Goal: Navigation & Orientation: Find specific page/section

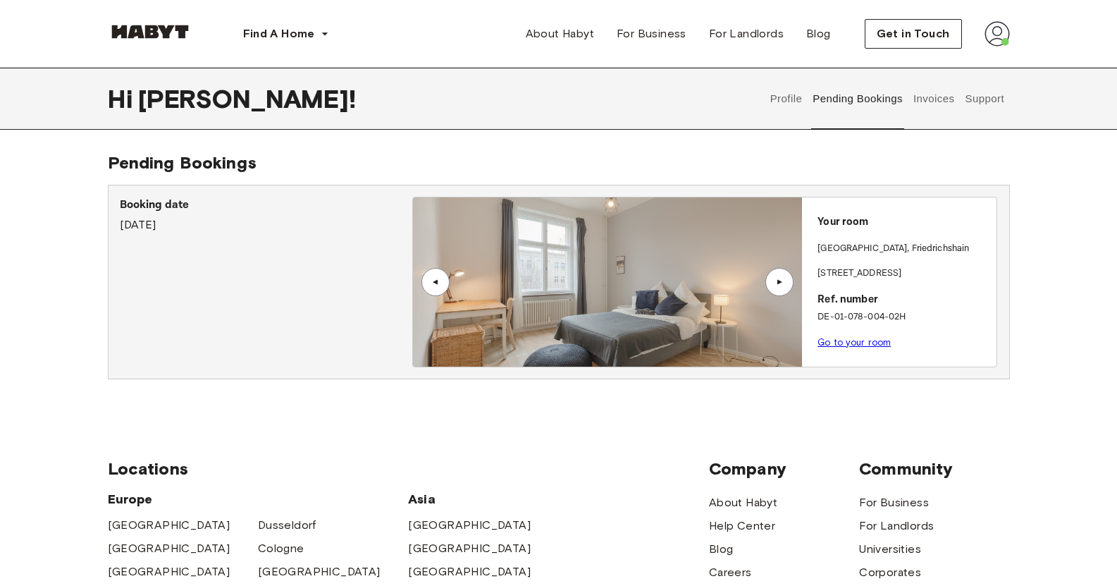
click at [859, 243] on p "[GEOGRAPHIC_DATA] , [GEOGRAPHIC_DATA]" at bounding box center [894, 249] width 152 height 14
click at [933, 99] on button "Invoices" at bounding box center [934, 99] width 44 height 62
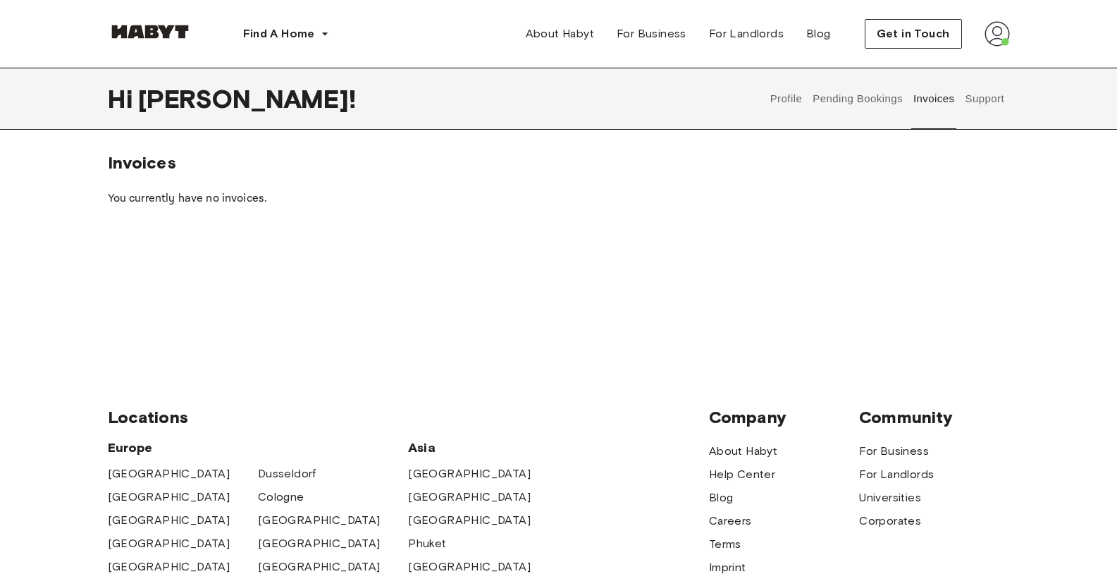
click at [986, 106] on button "Support" at bounding box center [985, 99] width 43 height 62
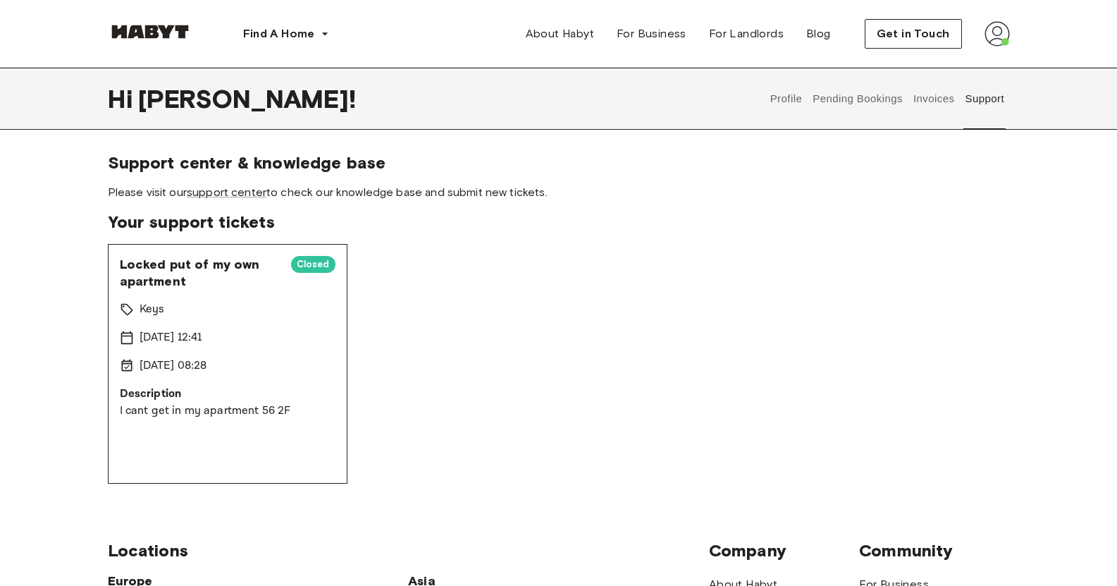
click at [772, 104] on button "Profile" at bounding box center [786, 99] width 36 height 62
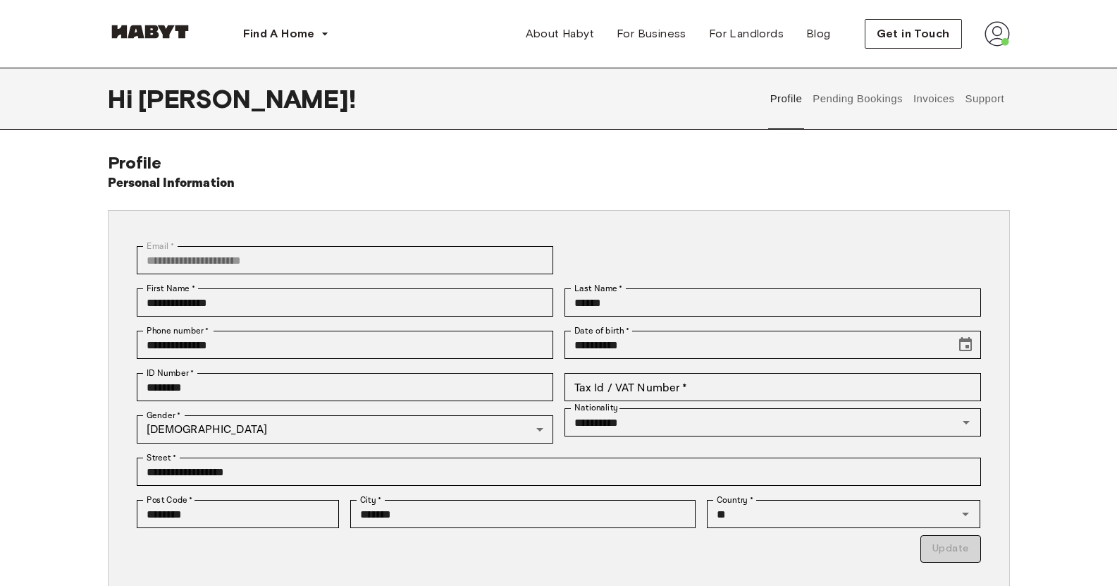
click at [986, 96] on button "Support" at bounding box center [985, 99] width 43 height 62
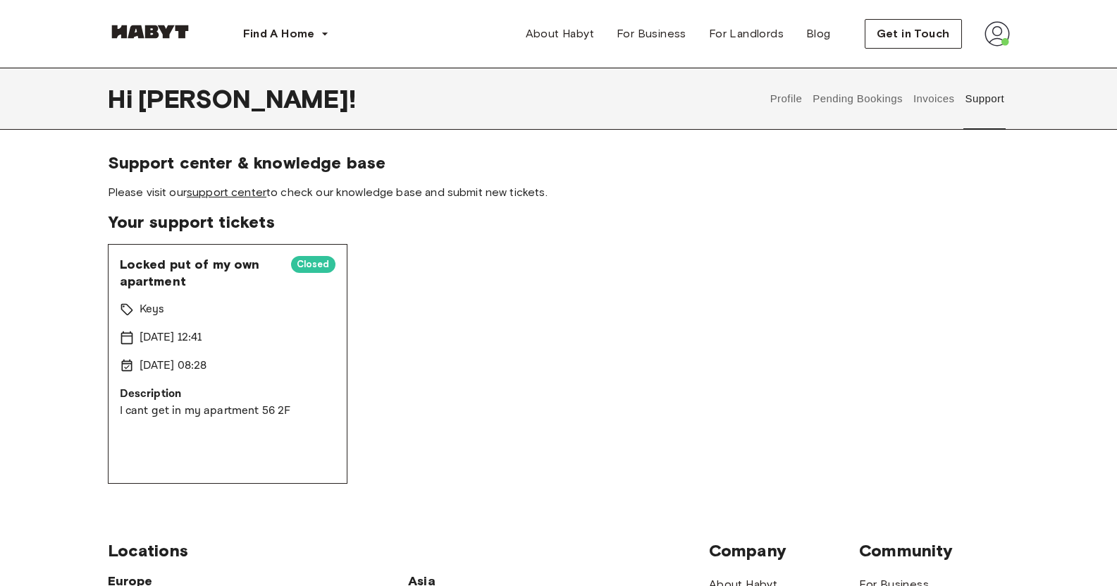
click at [243, 193] on link "support center" at bounding box center [227, 191] width 80 height 13
click at [862, 117] on button "Pending Bookings" at bounding box center [858, 99] width 94 height 62
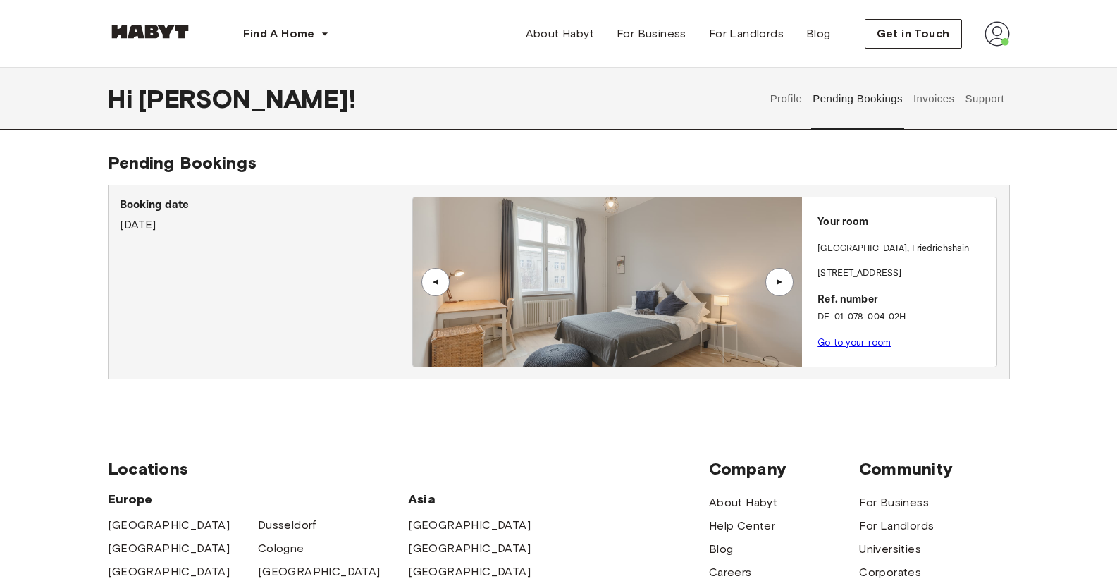
click at [551, 269] on img at bounding box center [607, 281] width 389 height 169
click at [776, 274] on div "▲" at bounding box center [780, 282] width 28 height 28
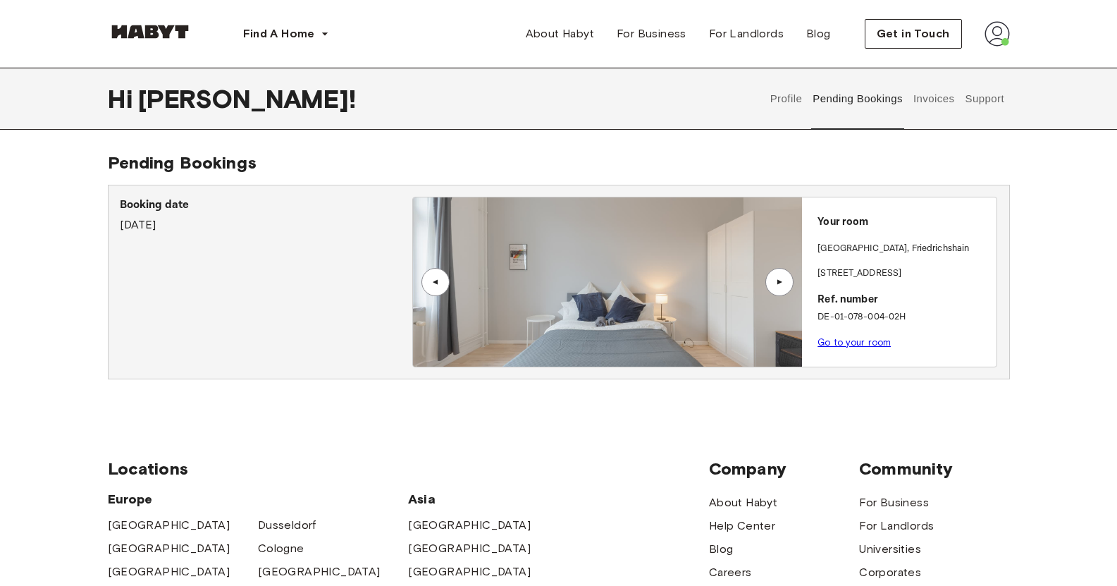
click at [776, 274] on div "▲" at bounding box center [780, 282] width 28 height 28
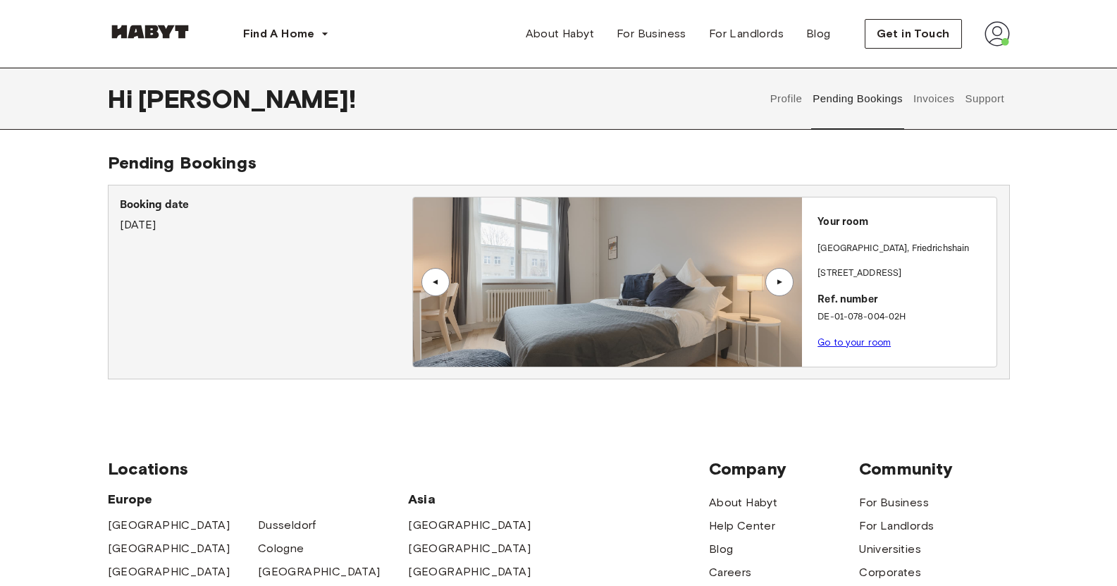
click at [776, 274] on div "▲" at bounding box center [780, 282] width 28 height 28
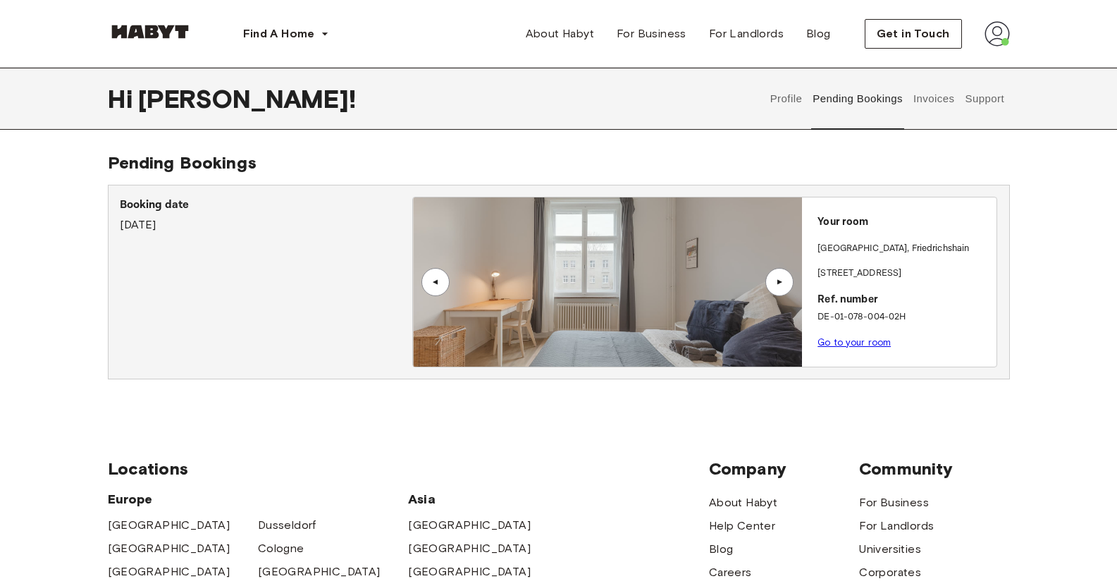
click at [776, 274] on div "▲" at bounding box center [780, 282] width 28 height 28
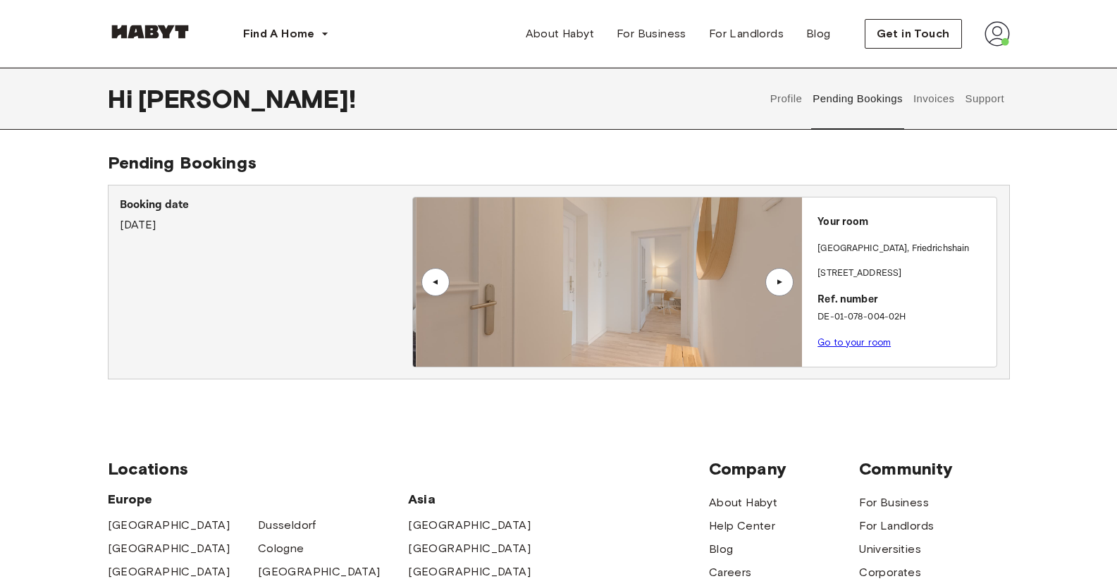
click at [776, 274] on div "▲" at bounding box center [780, 282] width 28 height 28
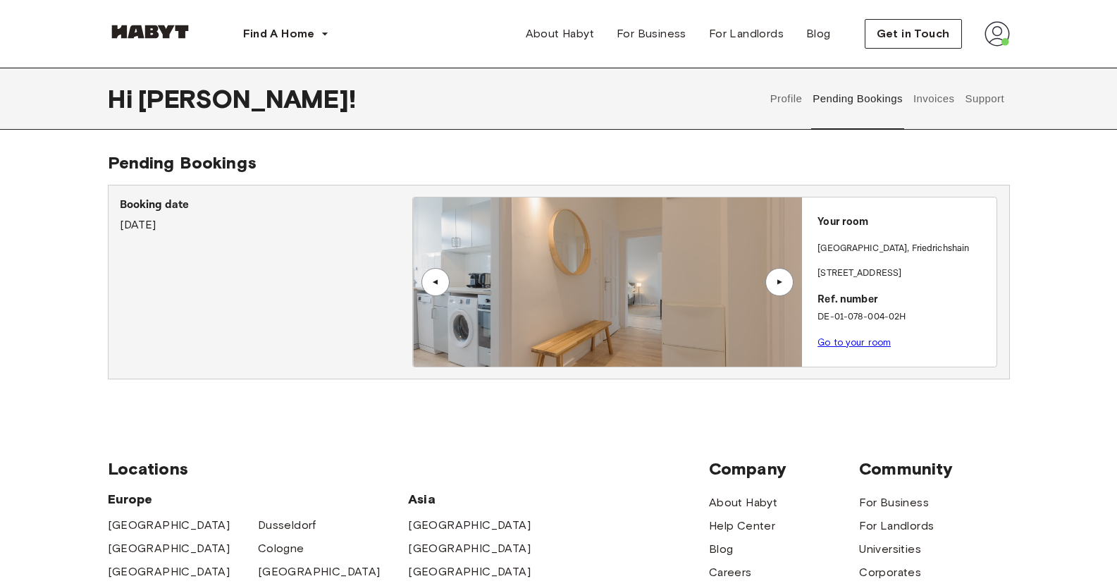
click at [776, 274] on div "▲" at bounding box center [780, 282] width 28 height 28
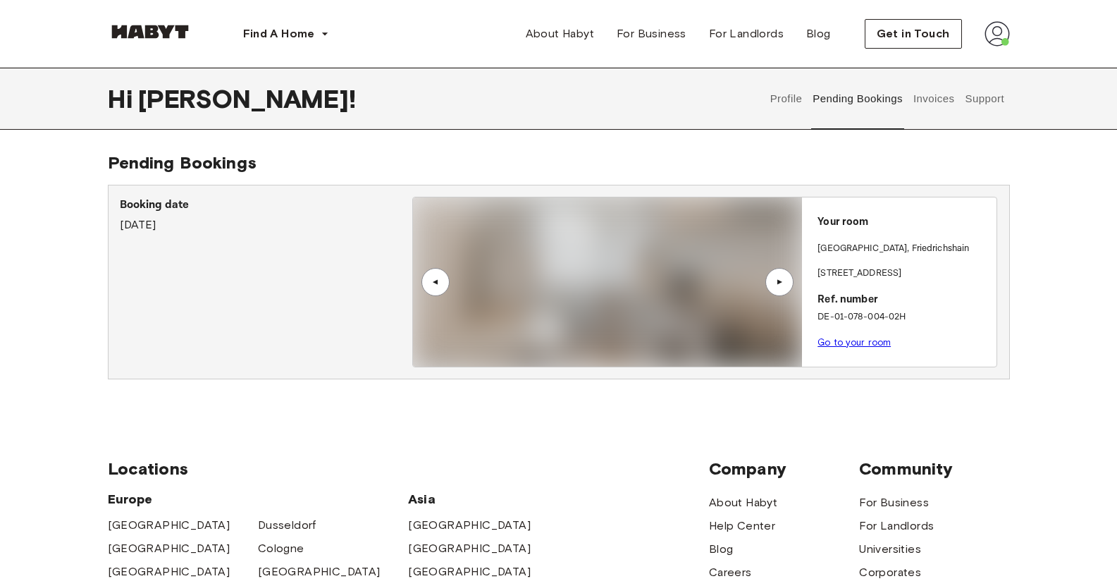
click at [776, 274] on div "▲" at bounding box center [780, 282] width 28 height 28
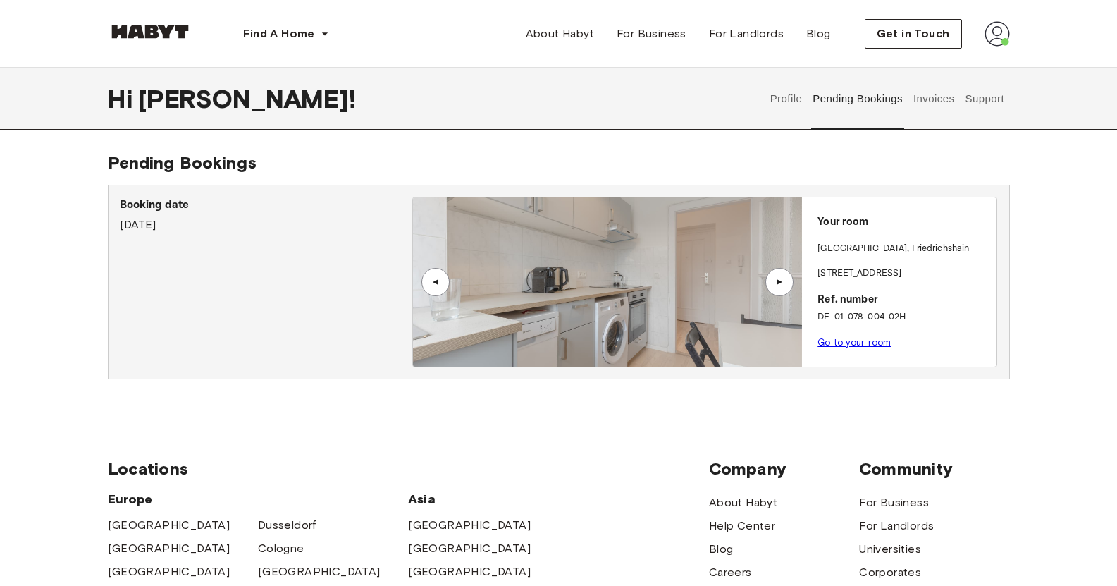
click at [445, 278] on div "▲" at bounding box center [436, 282] width 28 height 28
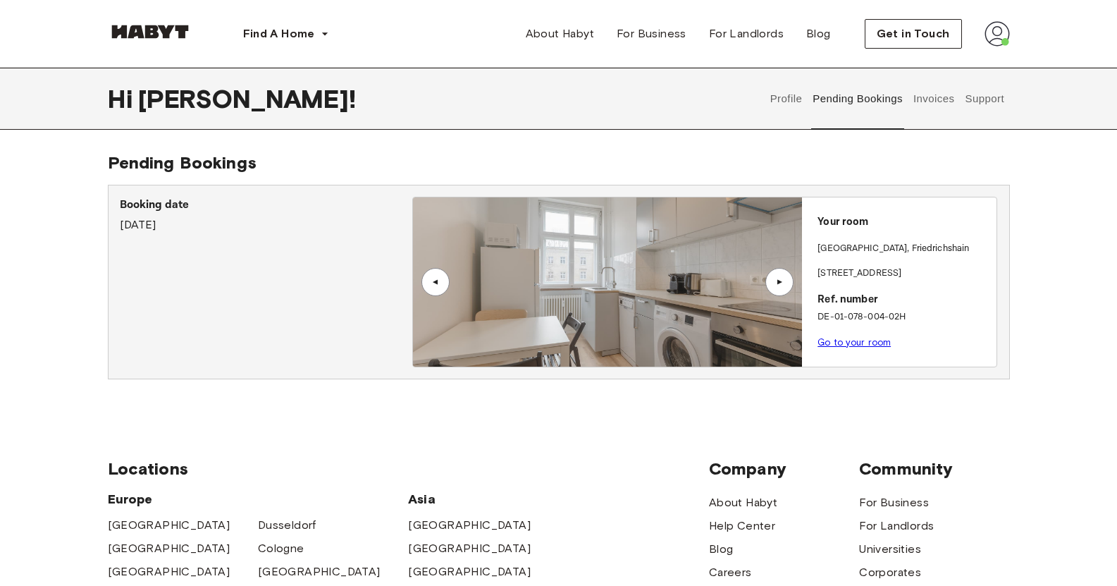
click at [790, 278] on div "▲" at bounding box center [780, 282] width 28 height 28
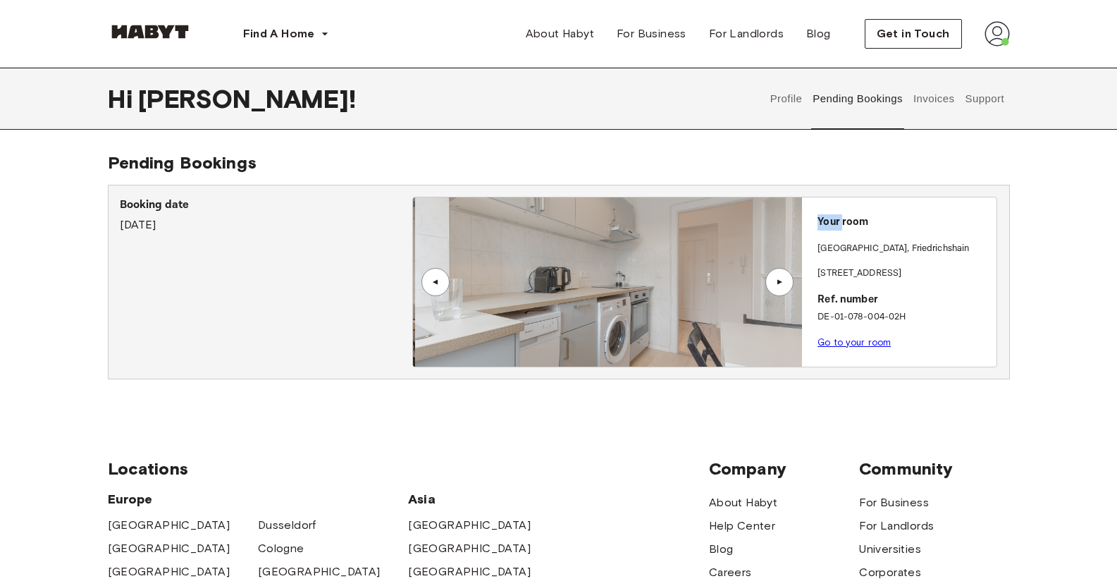
click at [790, 278] on div "▲" at bounding box center [780, 282] width 28 height 28
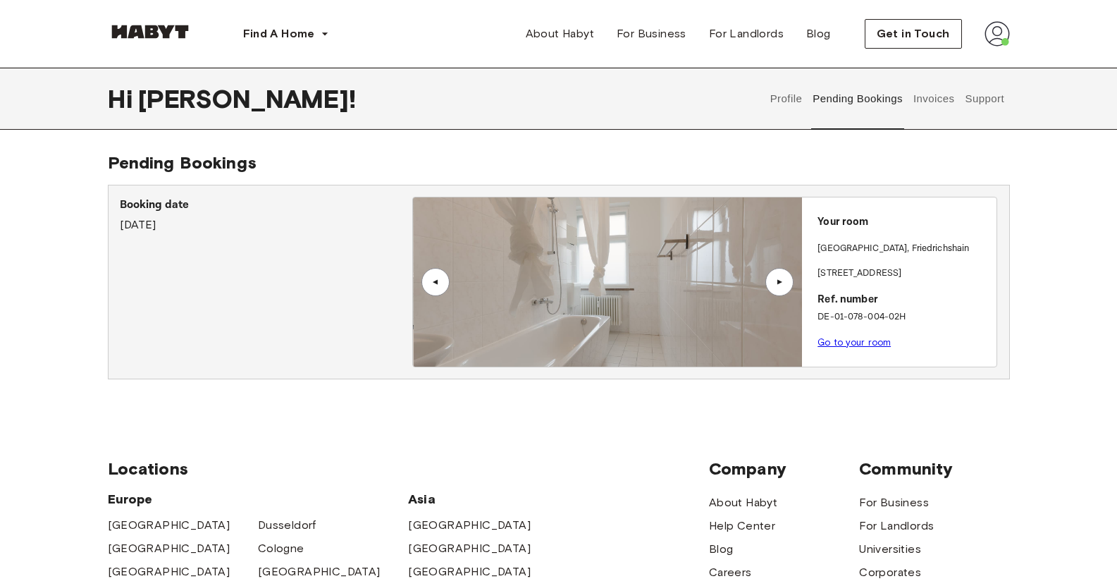
click at [790, 278] on div "▲" at bounding box center [780, 282] width 28 height 28
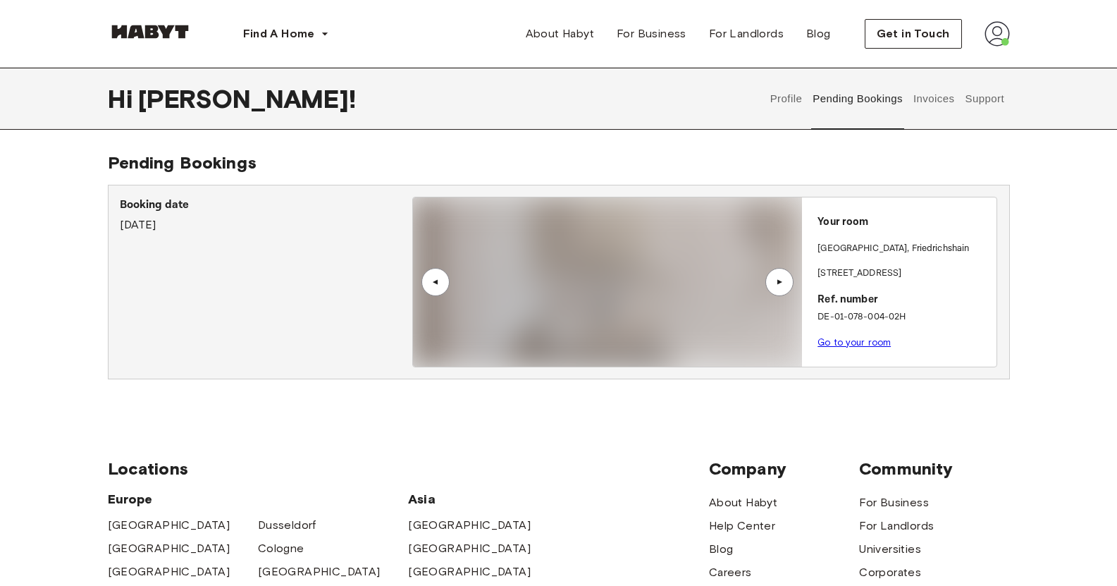
click at [790, 278] on div "▲" at bounding box center [780, 282] width 28 height 28
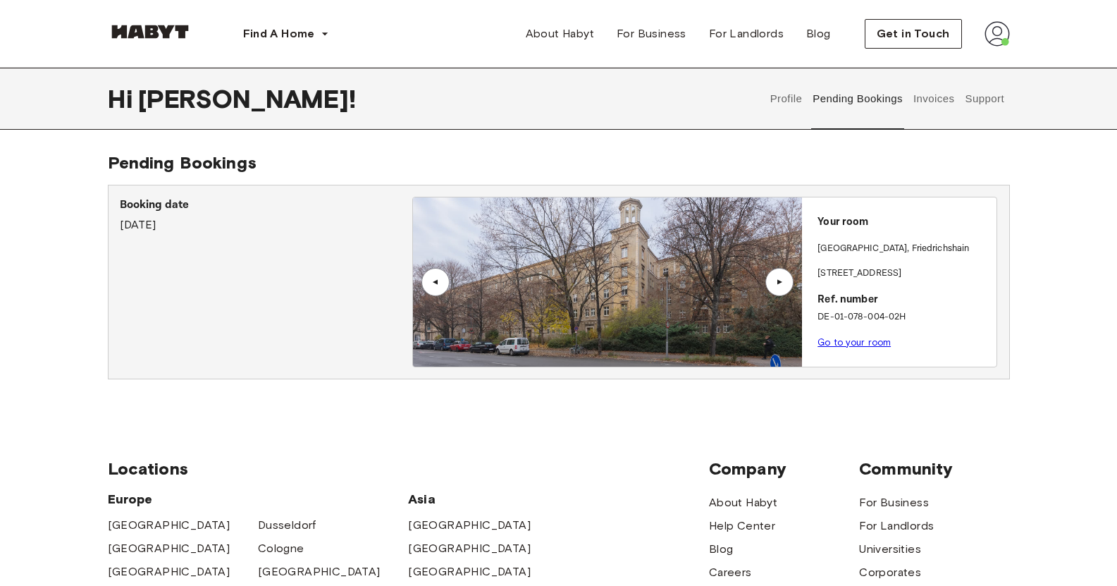
click at [937, 105] on button "Invoices" at bounding box center [934, 99] width 44 height 62
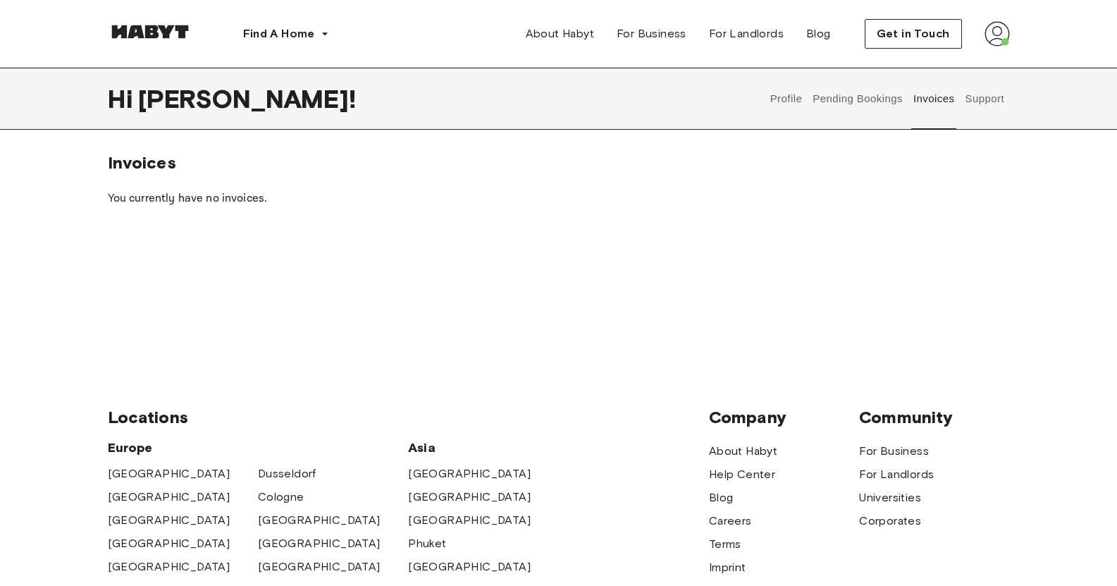
click at [1011, 82] on div "Hi [PERSON_NAME] ! Profile Pending Bookings Invoices Support" at bounding box center [558, 99] width 1015 height 62
click at [970, 105] on button "Support" at bounding box center [985, 99] width 43 height 62
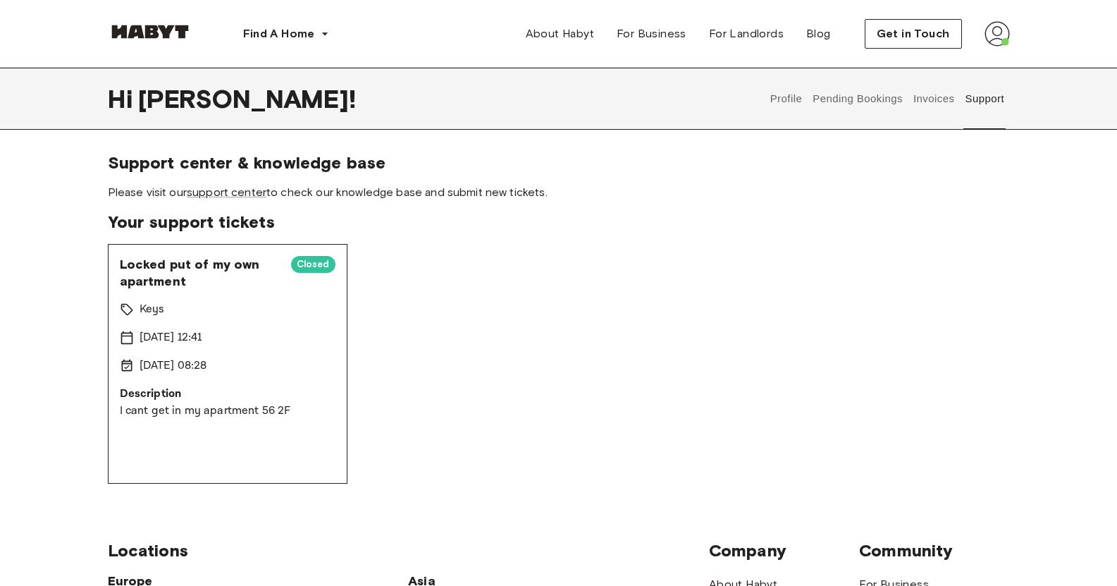
click at [814, 118] on button "Pending Bookings" at bounding box center [858, 99] width 94 height 62
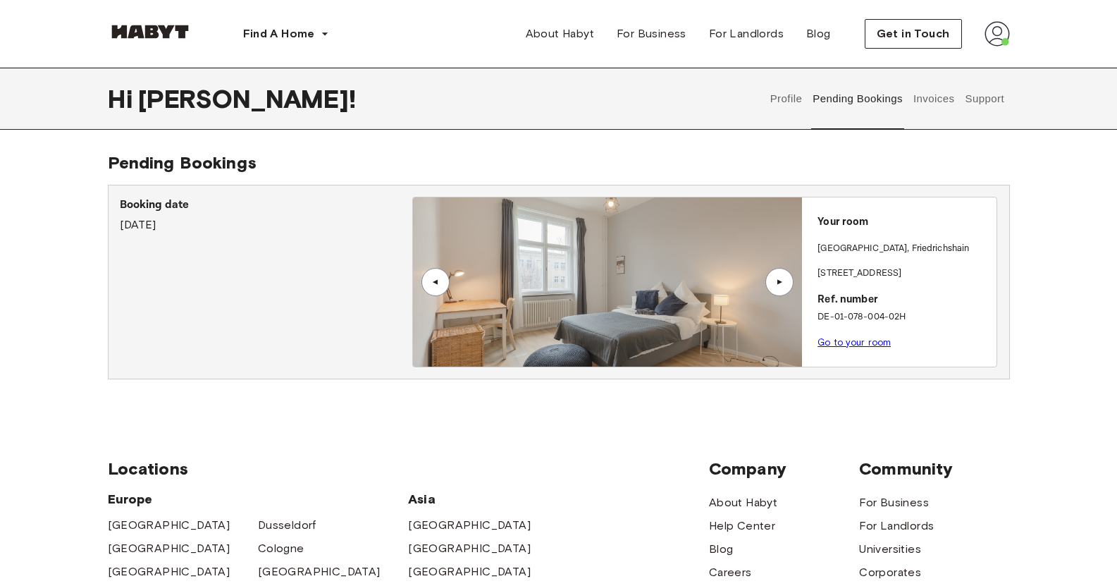
click at [774, 105] on button "Profile" at bounding box center [786, 99] width 36 height 62
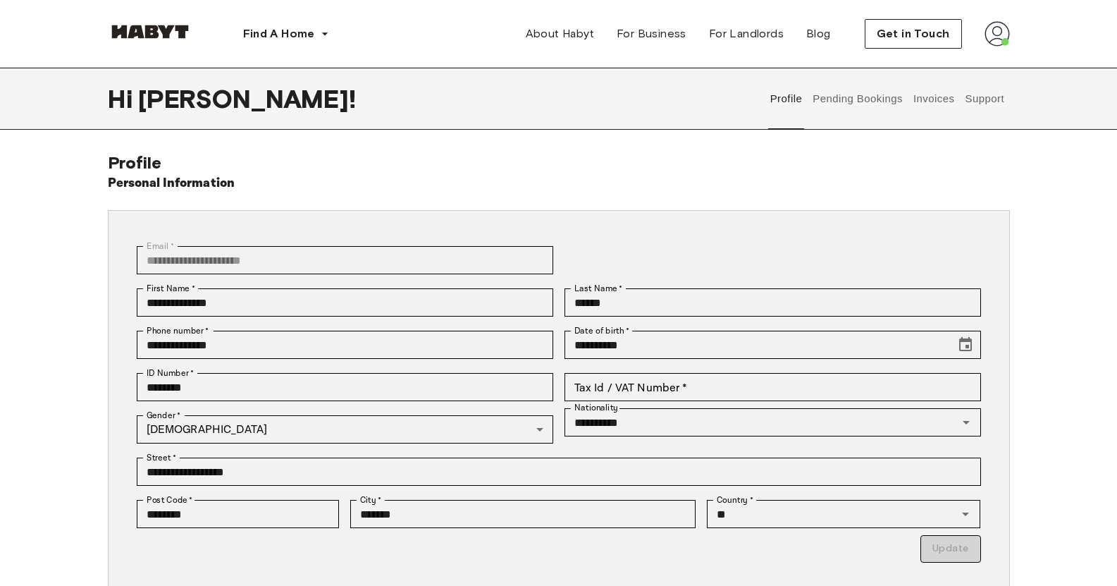
click at [856, 90] on button "Pending Bookings" at bounding box center [858, 99] width 94 height 62
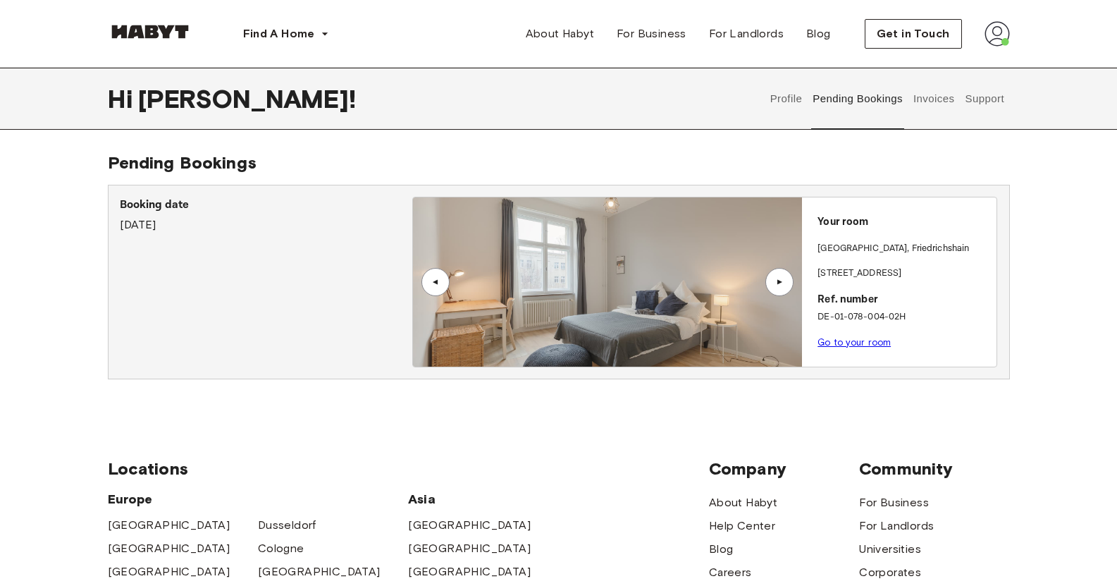
click at [773, 279] on div "▲" at bounding box center [780, 282] width 14 height 8
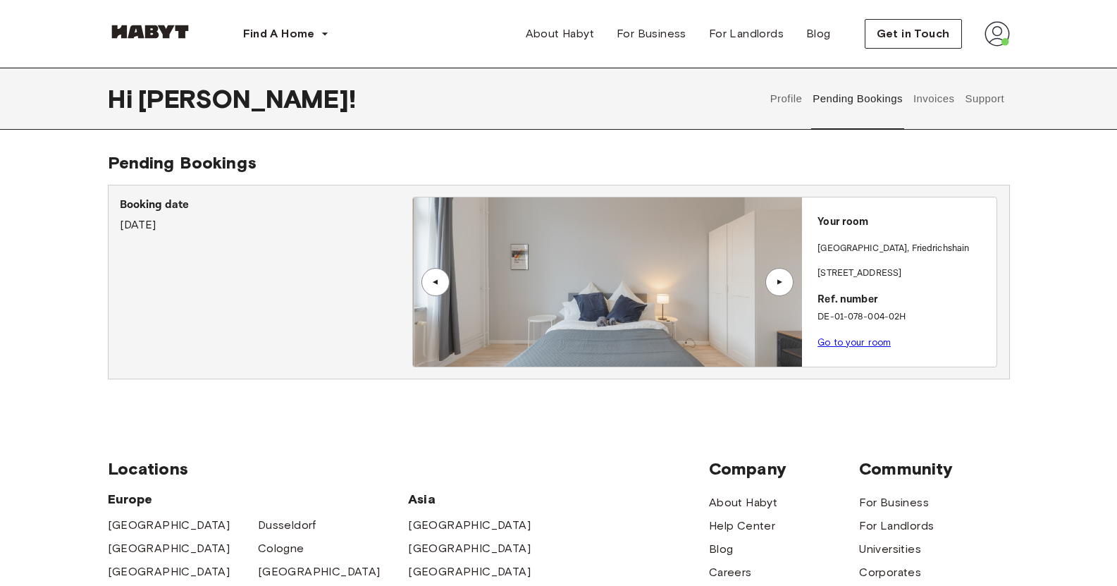
click at [828, 246] on p "[GEOGRAPHIC_DATA] , [GEOGRAPHIC_DATA]" at bounding box center [894, 249] width 152 height 14
click at [271, 224] on div "Booking date [DATE]" at bounding box center [266, 215] width 293 height 37
click at [935, 100] on button "Invoices" at bounding box center [934, 99] width 44 height 62
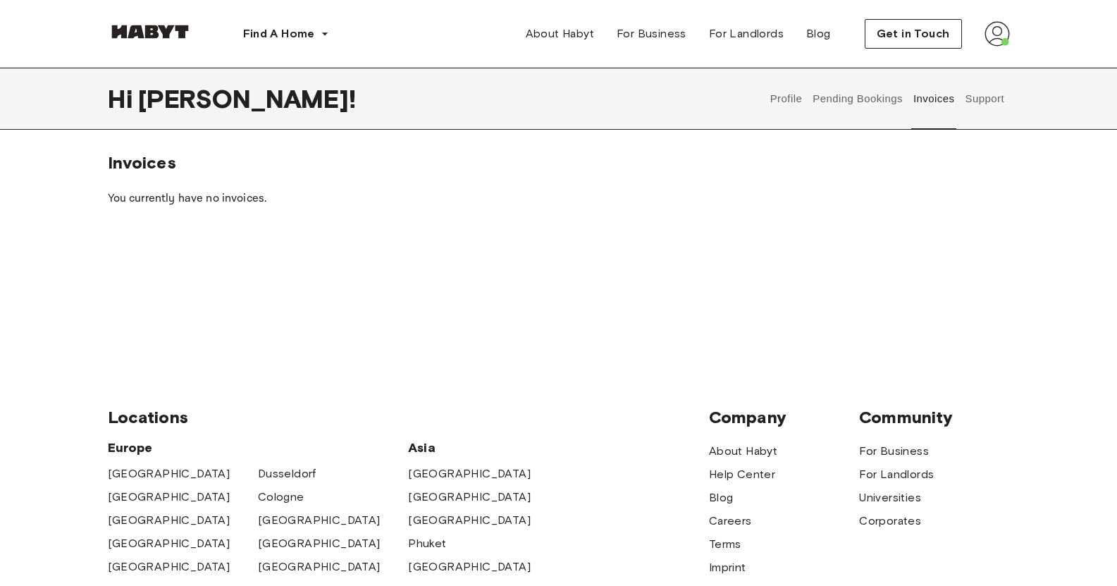
click at [974, 100] on button "Support" at bounding box center [985, 99] width 43 height 62
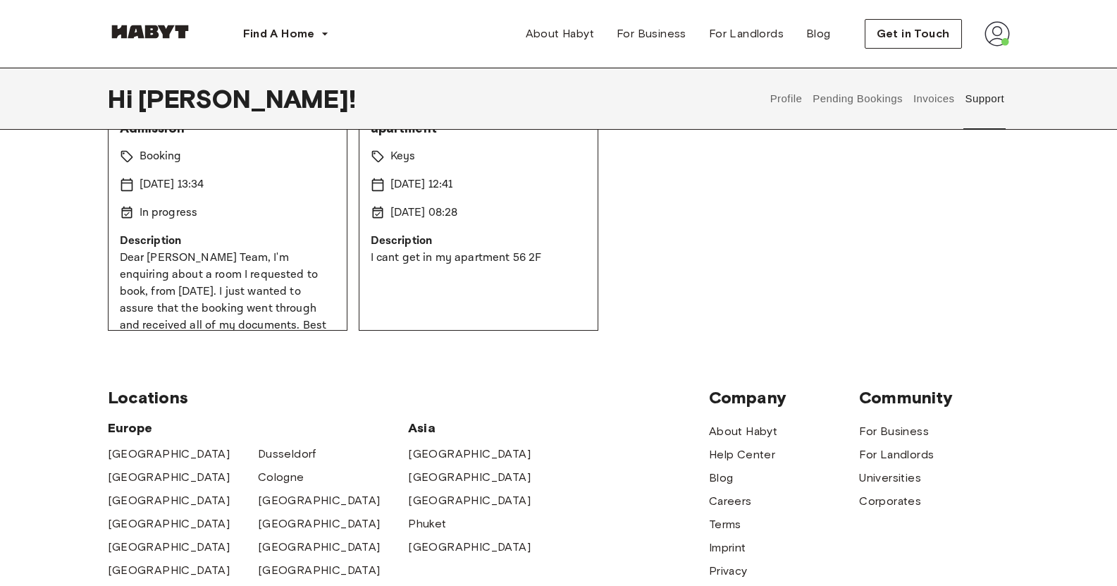
scroll to position [154, 0]
click at [940, 108] on button "Invoices" at bounding box center [934, 99] width 44 height 62
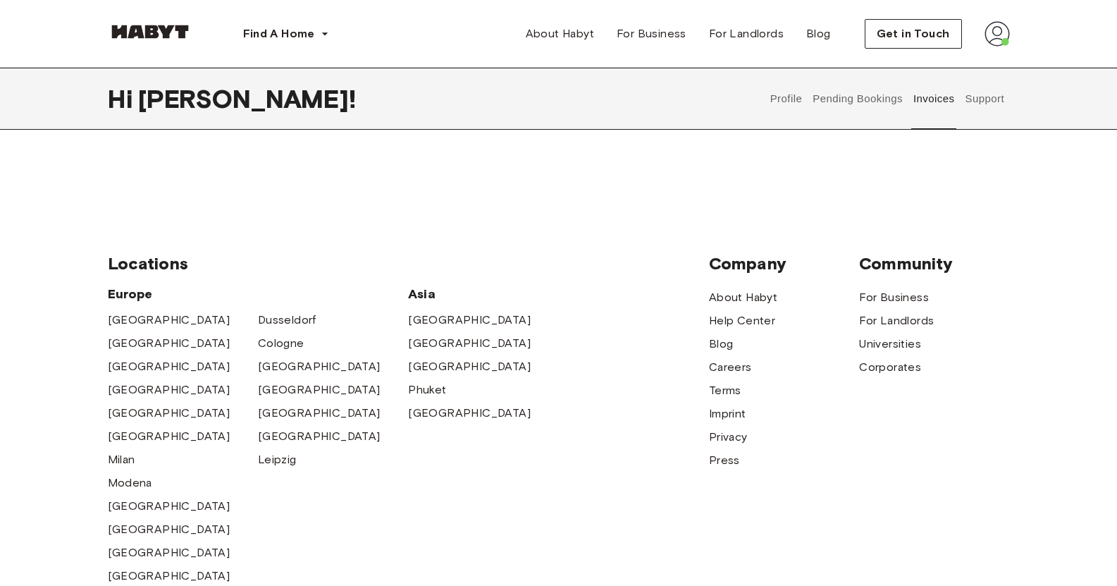
click at [893, 102] on button "Pending Bookings" at bounding box center [858, 99] width 94 height 62
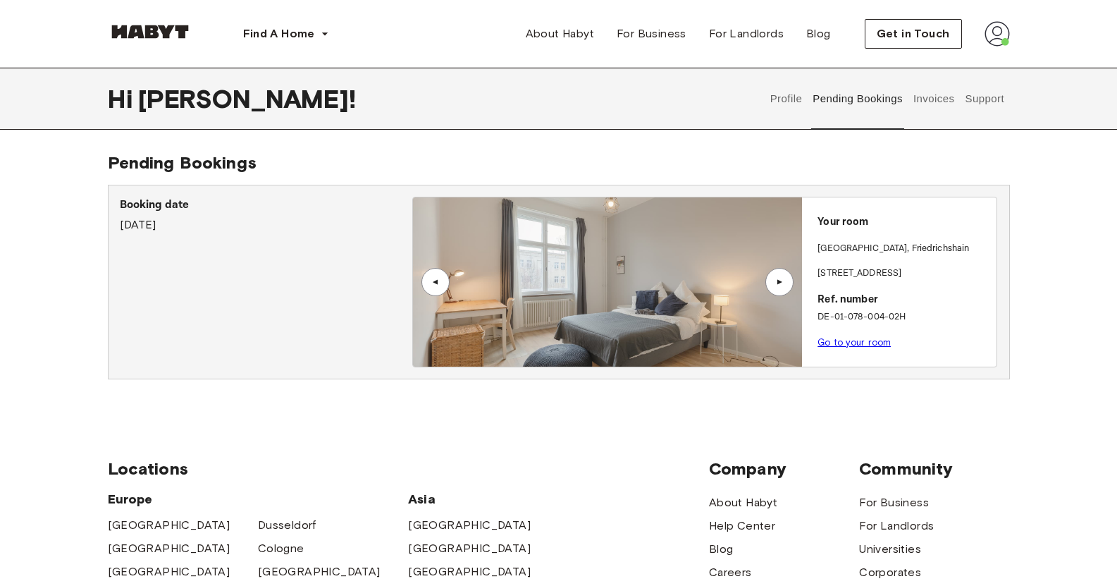
click at [850, 282] on div "Your room [STREET_ADDRESS][PERSON_NAME]. number DE-01-078-004-02H Go to your ro…" at bounding box center [899, 277] width 195 height 161
click at [839, 341] on link "Go to your room" at bounding box center [854, 342] width 73 height 11
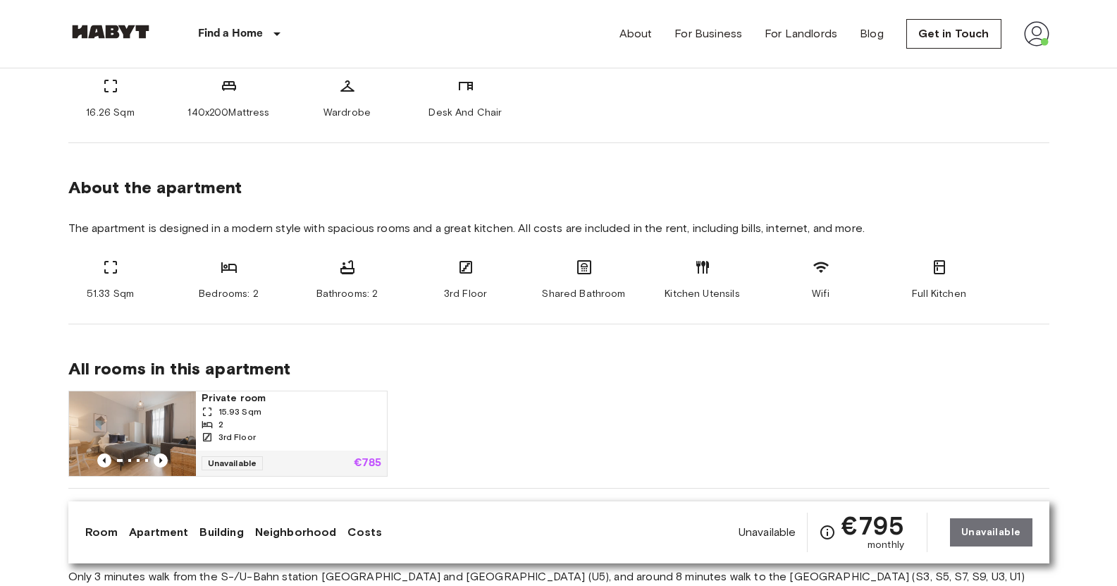
scroll to position [596, 0]
click at [226, 434] on span "3rd Floor" at bounding box center [237, 435] width 37 height 13
